Goal: Communication & Community: Answer question/provide support

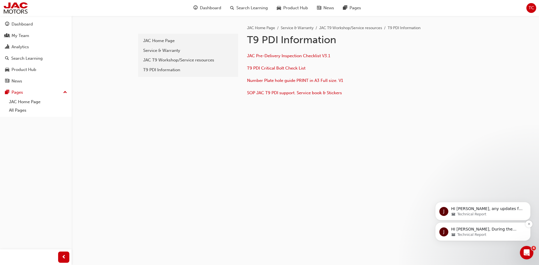
click at [492, 232] on div "Technical Report" at bounding box center [487, 234] width 72 height 5
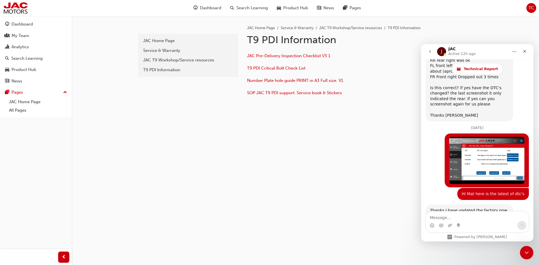
scroll to position [4288, 0]
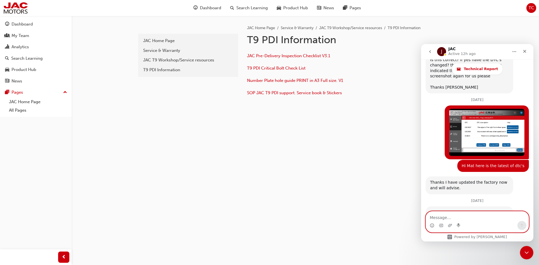
click at [449, 216] on textarea "Message…" at bounding box center [477, 217] width 103 height 10
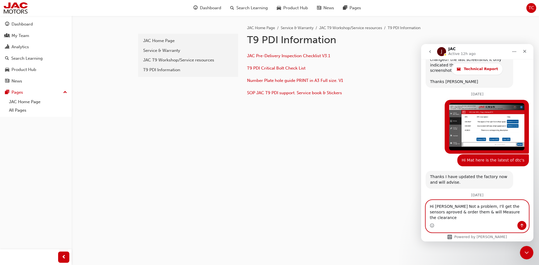
click at [514, 213] on textarea "Hi [PERSON_NAME] Not a problem, I'll get the sensors aproved & order them & wil…" at bounding box center [477, 210] width 103 height 21
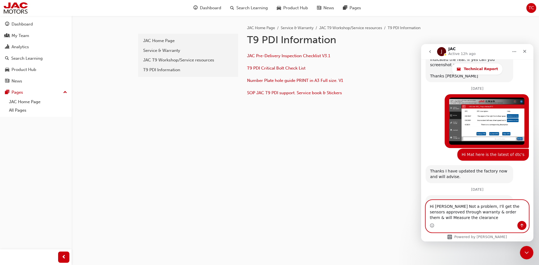
click at [451, 220] on textarea "Hi [PERSON_NAME] Not a problem, I'll get the sensors approved through warranty …" at bounding box center [477, 210] width 103 height 21
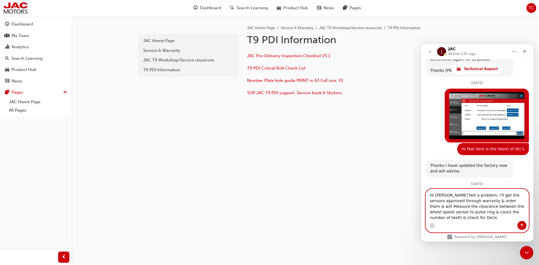
click at [516, 217] on textarea "Hi [PERSON_NAME] Not a problem, I'll get the sensors approved through warranty …" at bounding box center [477, 205] width 103 height 32
click at [517, 217] on textarea "Hi [PERSON_NAME] Not a problem, I'll get the sensors approved through warranty …" at bounding box center [477, 205] width 103 height 32
click at [522, 218] on textarea "Hi [PERSON_NAME] Not a problem, I'll get the sensors approved through warranty …" at bounding box center [477, 205] width 103 height 32
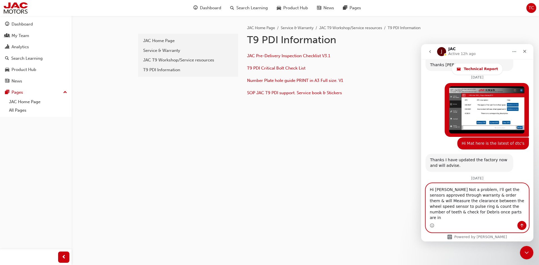
drag, startPoint x: 457, startPoint y: 216, endPoint x: 452, endPoint y: 218, distance: 6.1
click at [451, 218] on textarea "Hi [PERSON_NAME] Not a problem, I'll get the sensors approved through warranty …" at bounding box center [477, 203] width 103 height 38
drag, startPoint x: 459, startPoint y: 218, endPoint x: 430, endPoint y: 217, distance: 29.2
click at [430, 217] on textarea "Hi [PERSON_NAME] Not a problem, I'll get the sensors approved through warranty …" at bounding box center [477, 203] width 103 height 38
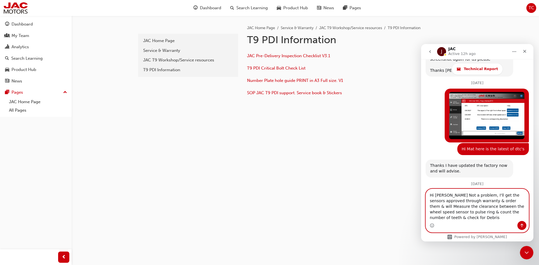
click at [489, 207] on textarea "Hi [PERSON_NAME] Not a problem, I'll get the sensors approved through warranty …" at bounding box center [477, 205] width 103 height 32
paste textarea "once parts are in"
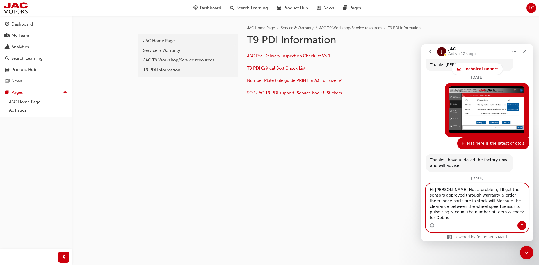
click at [435, 207] on textarea "Hi [PERSON_NAME] Not a problem, I'll get the sensors approved through warranty …" at bounding box center [477, 203] width 103 height 38
click at [525, 201] on textarea "Hi [PERSON_NAME] Not a problem, I'll get the sensors approved through warranty …" at bounding box center [477, 203] width 103 height 38
click at [475, 220] on textarea "Hi [PERSON_NAME] Not a problem, I'll get the sensors approved through warranty …" at bounding box center [477, 203] width 103 height 38
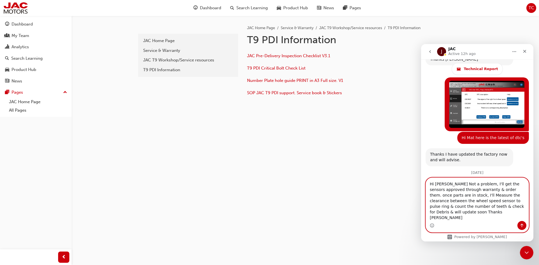
type textarea "Hi [PERSON_NAME] Not a problem, I'll get the sensors approved through warranty …"
click at [525, 225] on button "Send a message…" at bounding box center [521, 225] width 9 height 9
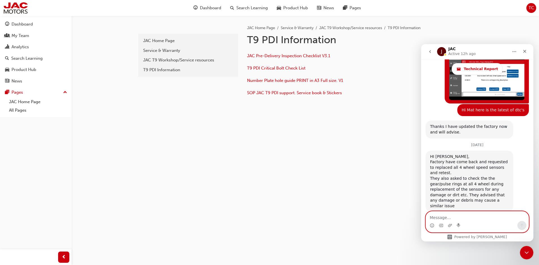
scroll to position [4345, 0]
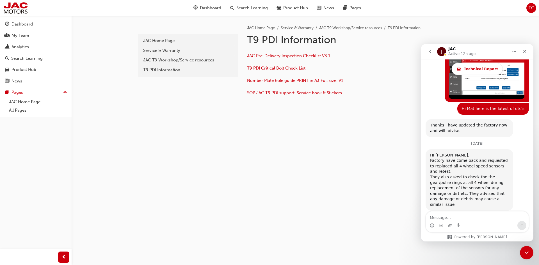
click at [428, 51] on icon "go back" at bounding box center [430, 51] width 4 height 4
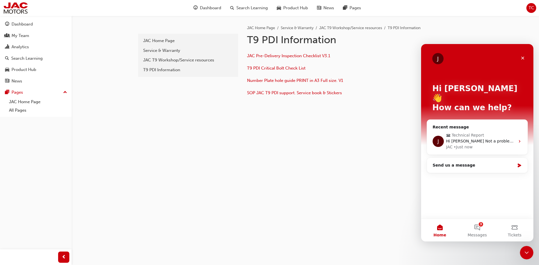
scroll to position [0, 0]
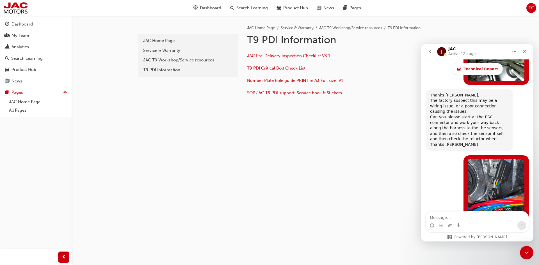
click at [429, 48] on button "go back" at bounding box center [430, 51] width 11 height 11
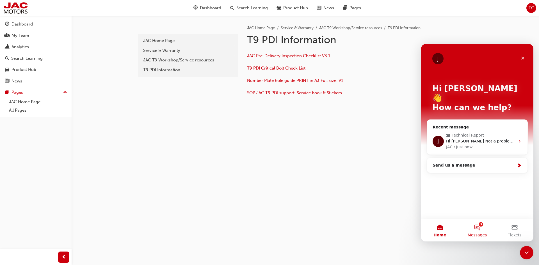
click at [475, 231] on button "3 Messages" at bounding box center [477, 230] width 37 height 22
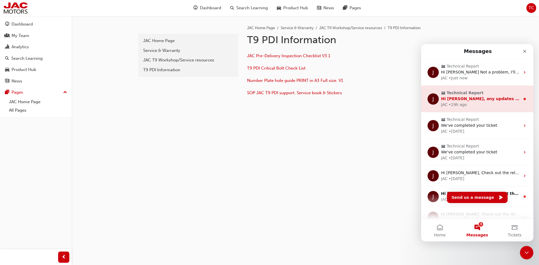
click at [482, 103] on div "JAC • 19h ago" at bounding box center [480, 105] width 79 height 6
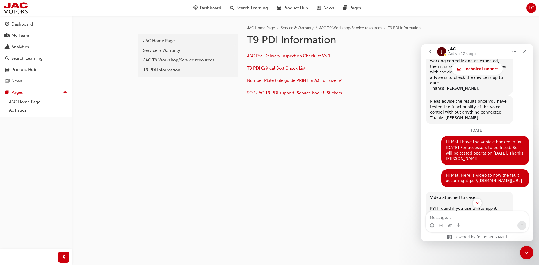
scroll to position [1313, 0]
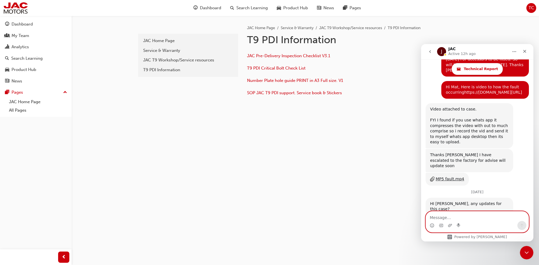
click at [442, 215] on textarea "Message…" at bounding box center [477, 217] width 103 height 10
type textarea "N"
type textarea "Hi [PERSON_NAME], no updates as of yet."
click at [522, 224] on icon "Send a message…" at bounding box center [522, 226] width 3 height 4
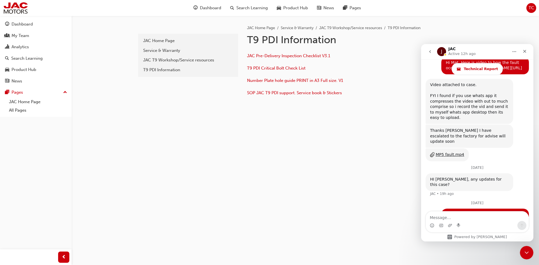
click at [430, 51] on icon "go back" at bounding box center [430, 51] width 2 height 3
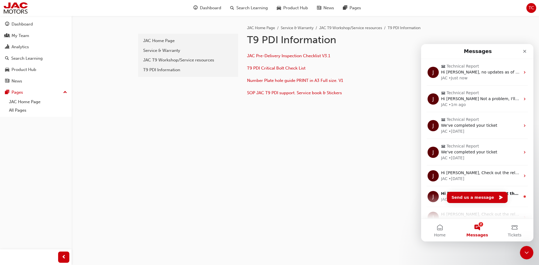
scroll to position [0, 0]
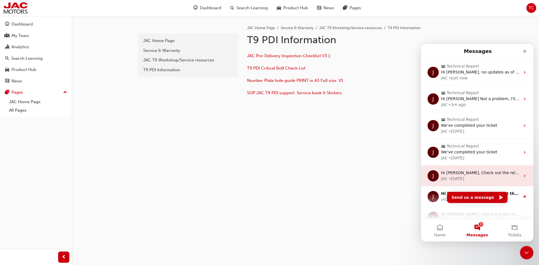
click at [464, 179] on div "• [DATE]" at bounding box center [457, 179] width 16 height 6
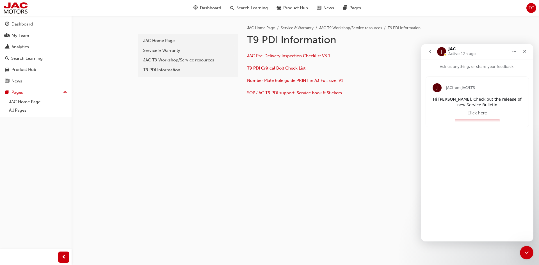
click at [474, 112] on div "J JAC from JAC/LTS Hi [PERSON_NAME], Check out the release of new Service Bulle…" at bounding box center [477, 102] width 103 height 51
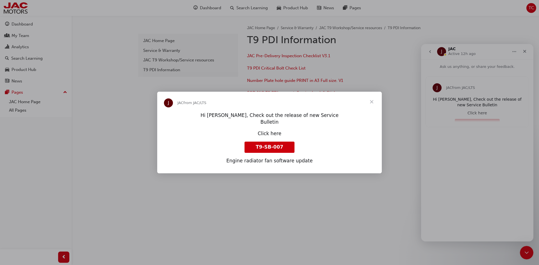
click at [272, 144] on span "T9-SB-007" at bounding box center [270, 147] width 28 height 6
click at [369, 102] on span "Close" at bounding box center [372, 102] width 20 height 20
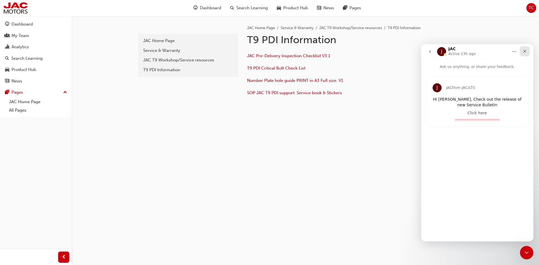
click at [524, 51] on icon "Close" at bounding box center [525, 51] width 4 height 4
